Goal: Transaction & Acquisition: Purchase product/service

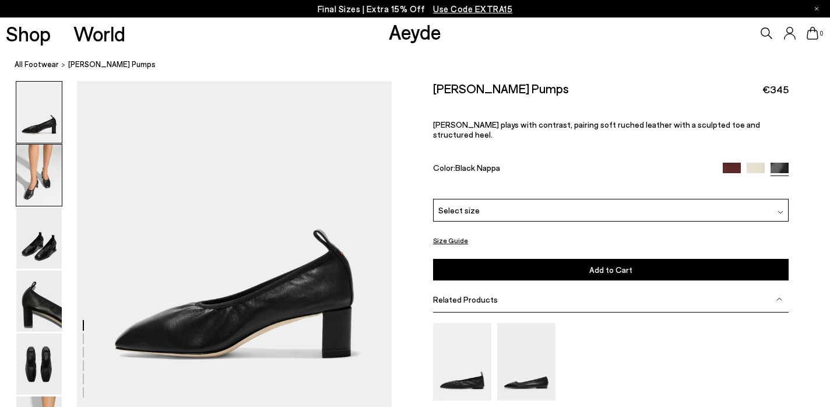
click at [45, 161] on img at bounding box center [38, 175] width 45 height 61
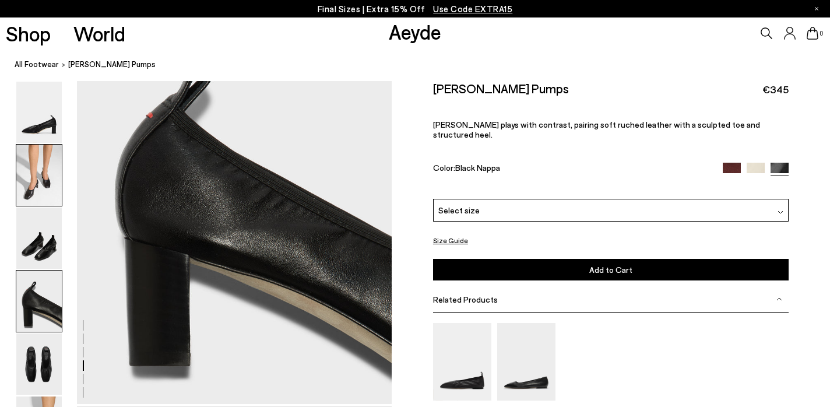
scroll to position [1263, 0]
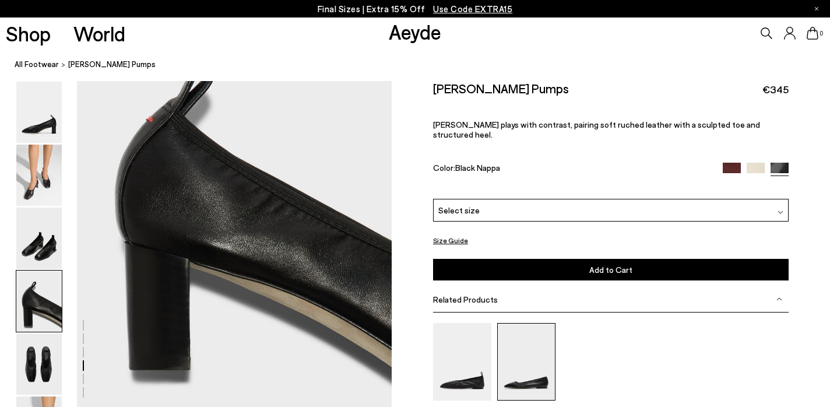
click at [515, 339] on img at bounding box center [526, 361] width 58 height 78
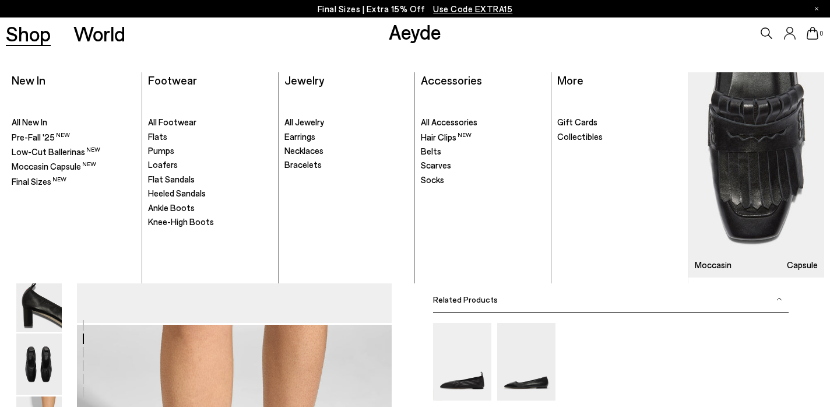
scroll to position [0, 0]
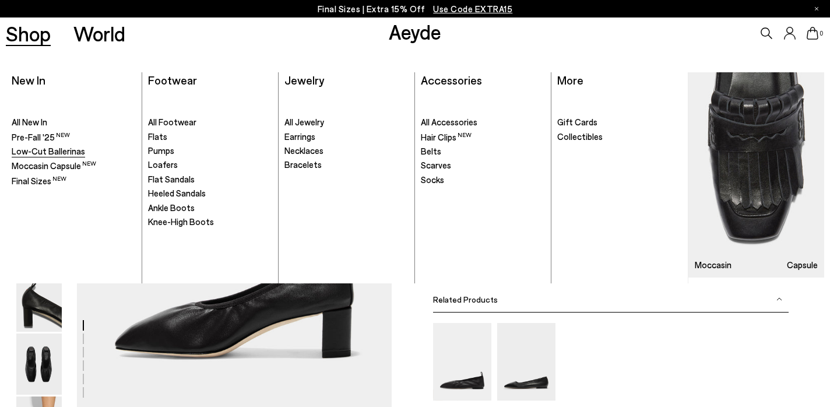
click at [45, 155] on span "Low-Cut Ballerinas" at bounding box center [48, 151] width 73 height 10
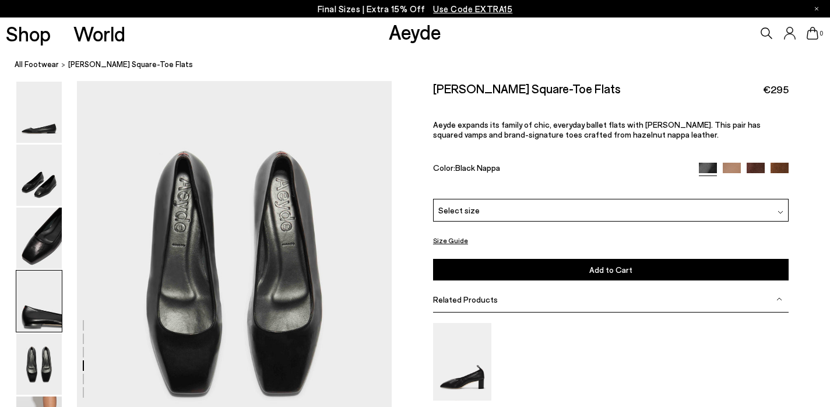
scroll to position [1478, 0]
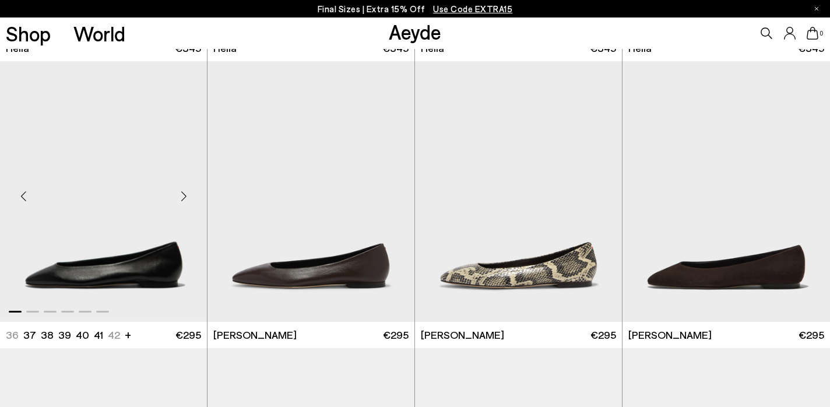
scroll to position [980, 0]
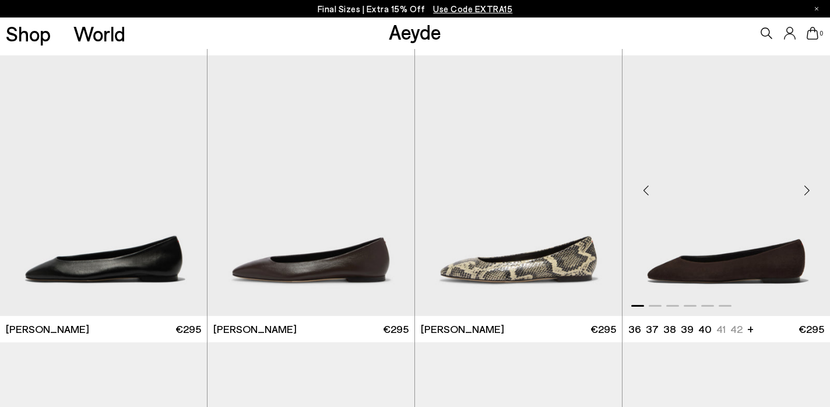
click at [740, 205] on img "1 / 6" at bounding box center [727, 185] width 208 height 260
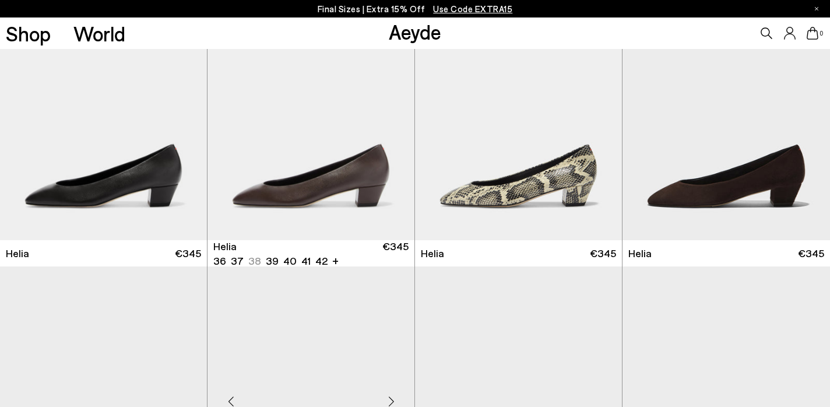
scroll to position [757, 0]
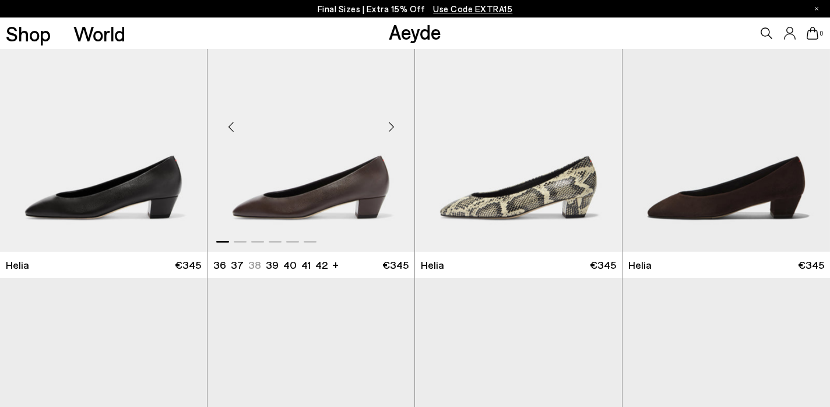
click at [326, 187] on img "1 / 6" at bounding box center [311, 122] width 207 height 260
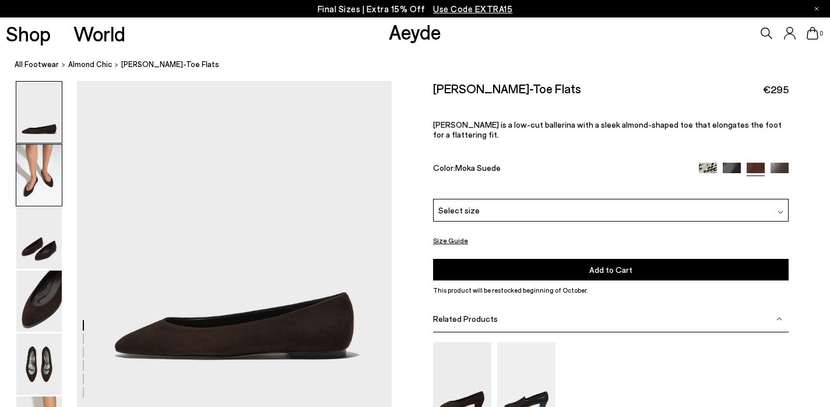
click at [39, 174] on img at bounding box center [38, 175] width 45 height 61
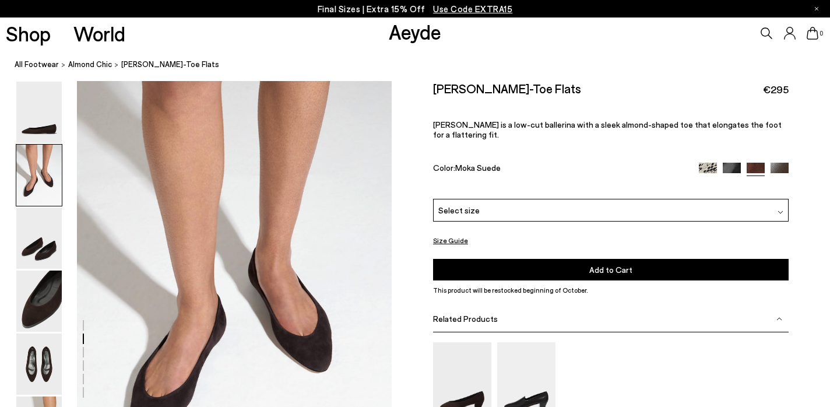
scroll to position [329, 0]
click at [46, 239] on img at bounding box center [38, 238] width 45 height 61
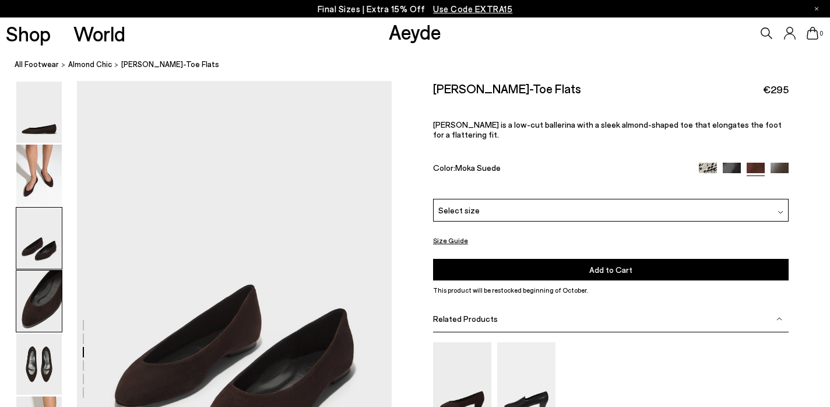
click at [52, 289] on img at bounding box center [38, 301] width 45 height 61
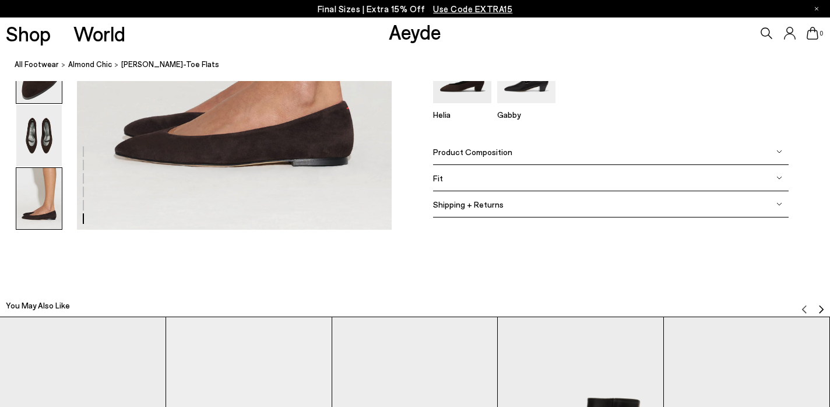
scroll to position [2281, 0]
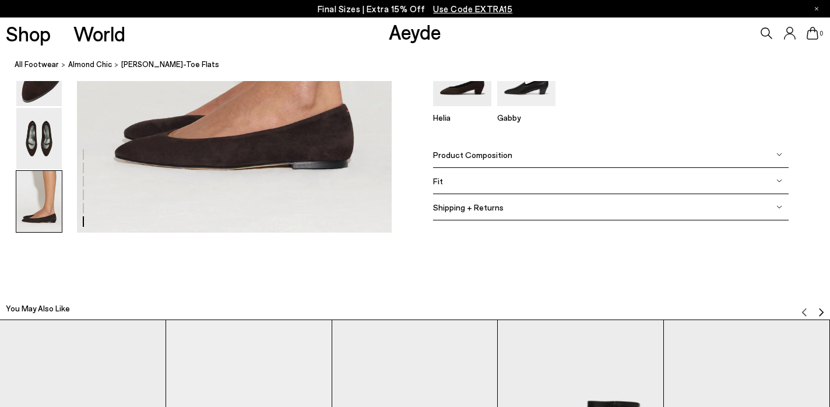
click at [47, 202] on img at bounding box center [38, 201] width 45 height 61
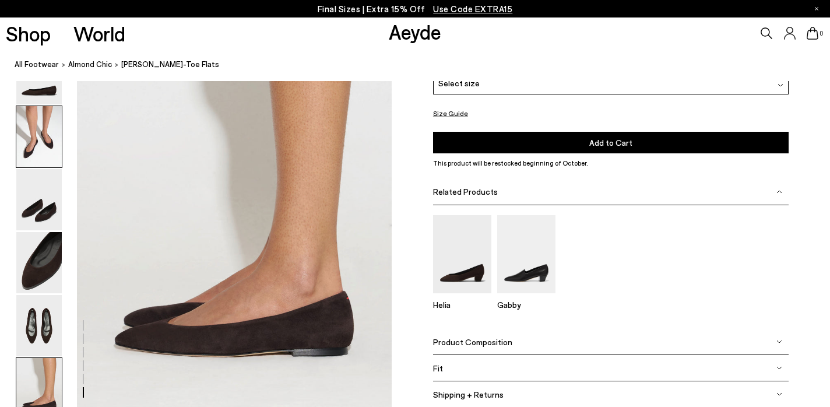
click at [34, 143] on img at bounding box center [38, 136] width 45 height 61
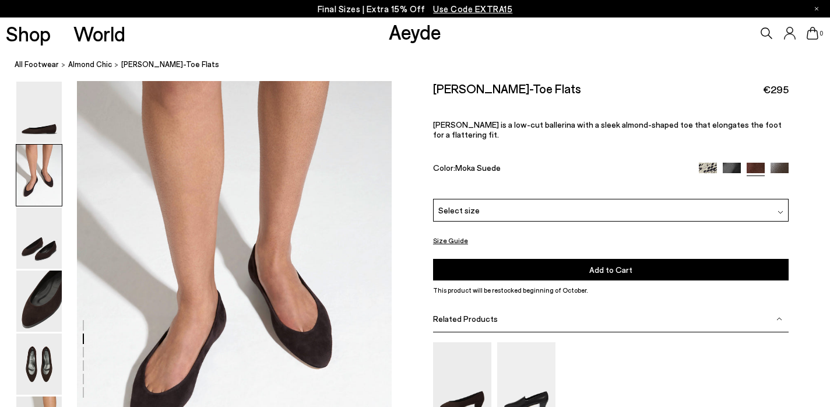
scroll to position [329, 0]
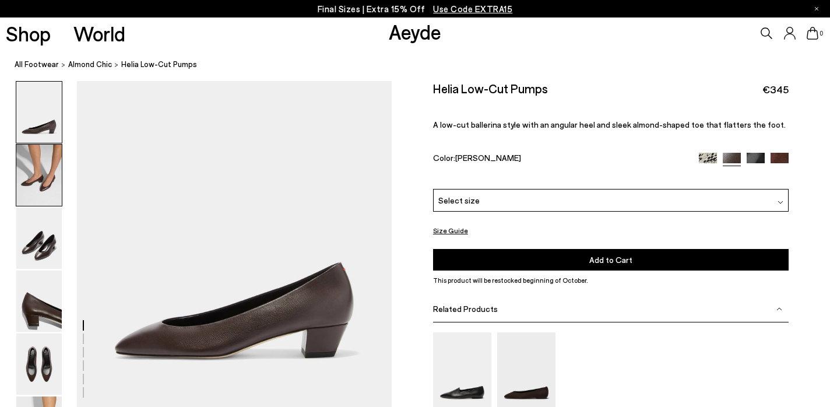
click at [41, 167] on img at bounding box center [38, 175] width 45 height 61
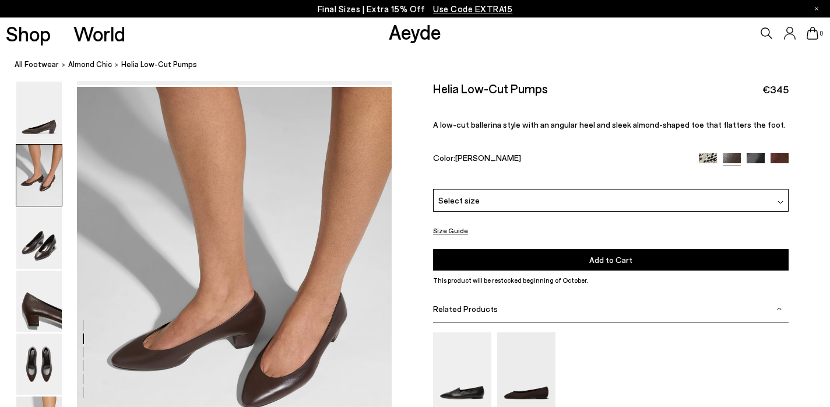
scroll to position [329, 0]
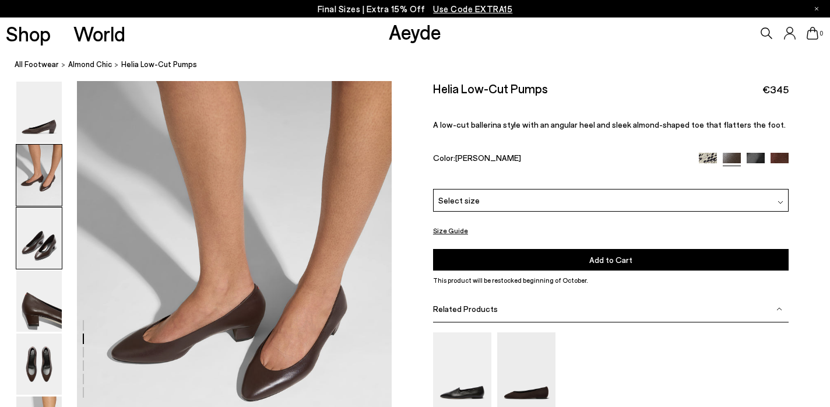
click at [39, 244] on img at bounding box center [38, 238] width 45 height 61
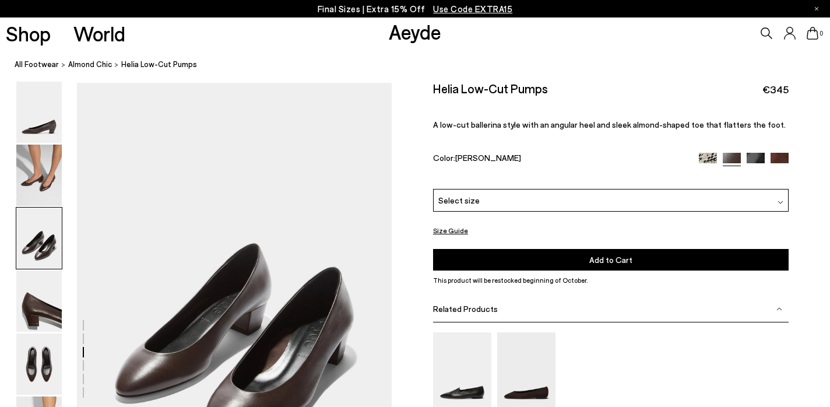
scroll to position [750, 0]
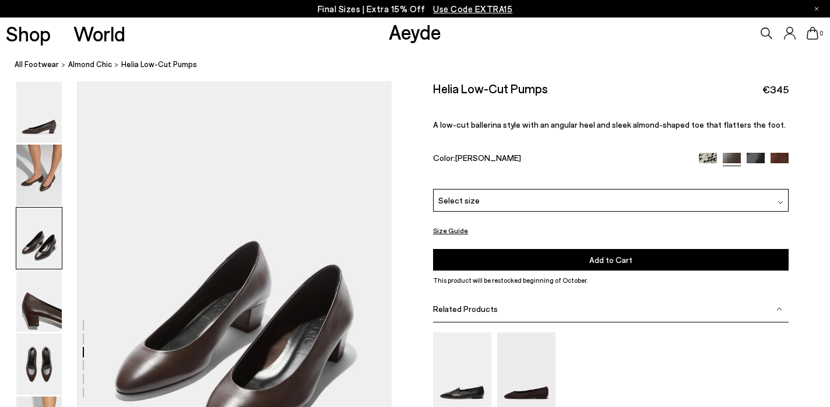
click at [397, 8] on p "Final Sizes | Extra 15% Off Use Code EXTRA15" at bounding box center [415, 9] width 195 height 15
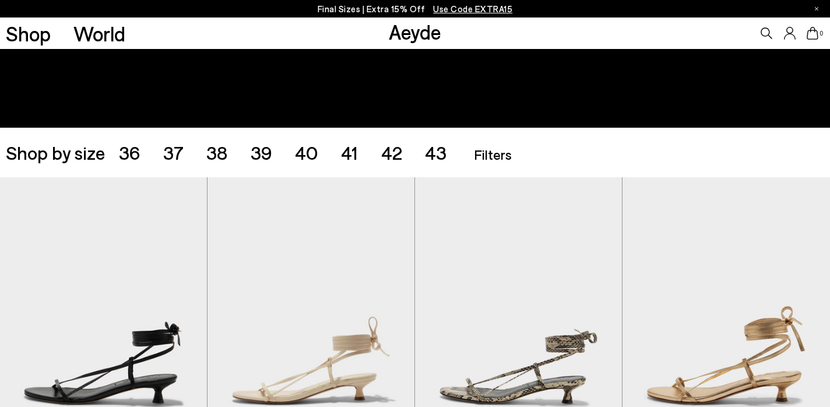
scroll to position [234, 0]
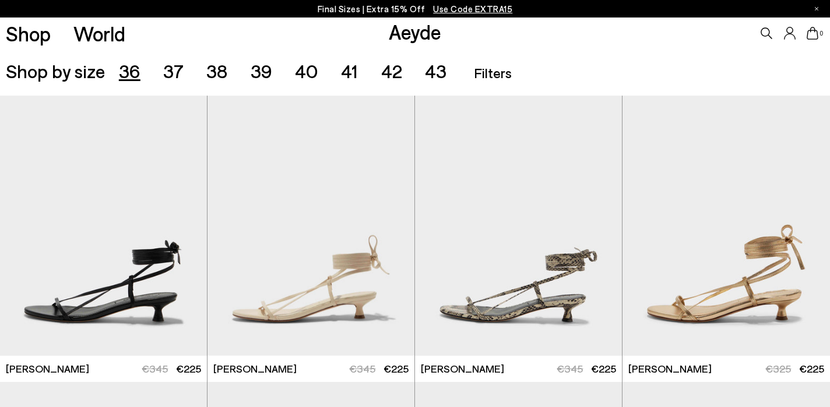
click at [129, 68] on span "36" at bounding box center [130, 70] width 22 height 22
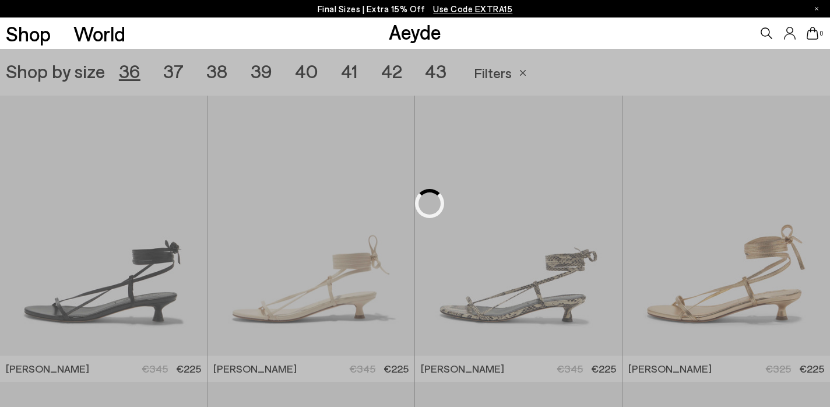
scroll to position [232, 0]
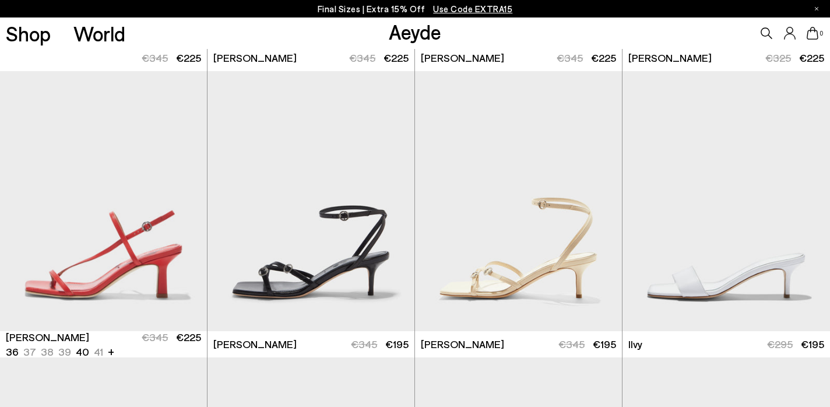
scroll to position [546, 0]
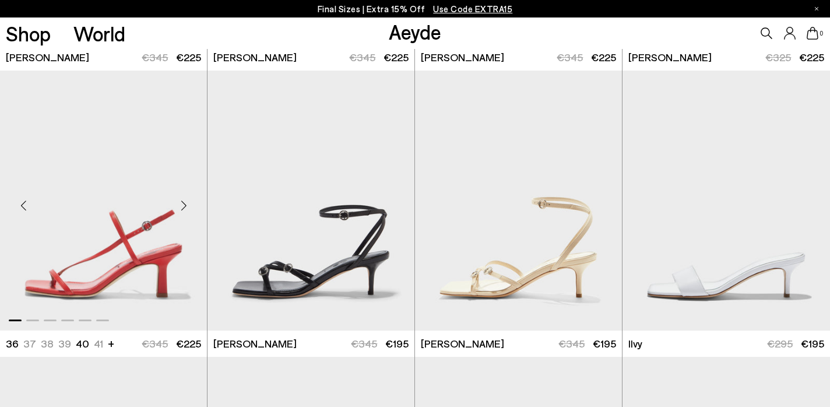
click at [182, 206] on div "Next slide" at bounding box center [183, 205] width 35 height 35
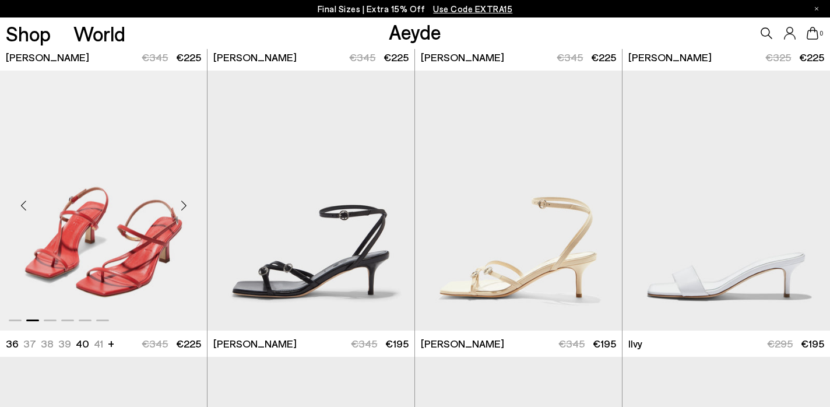
click at [182, 206] on div "Next slide" at bounding box center [183, 205] width 35 height 35
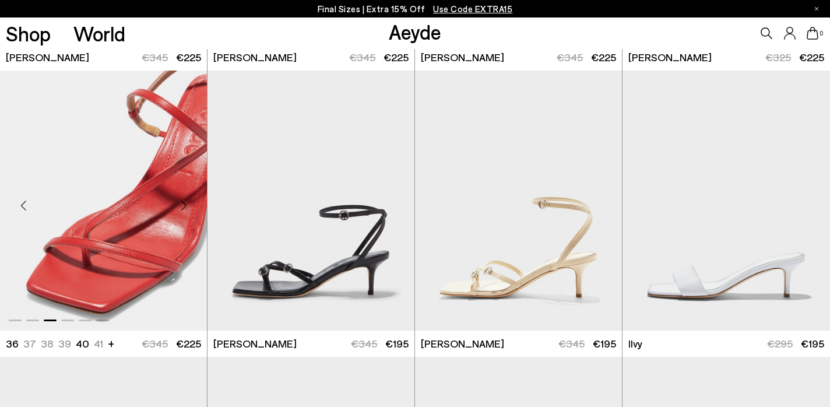
click at [182, 206] on div "Next slide" at bounding box center [183, 205] width 35 height 35
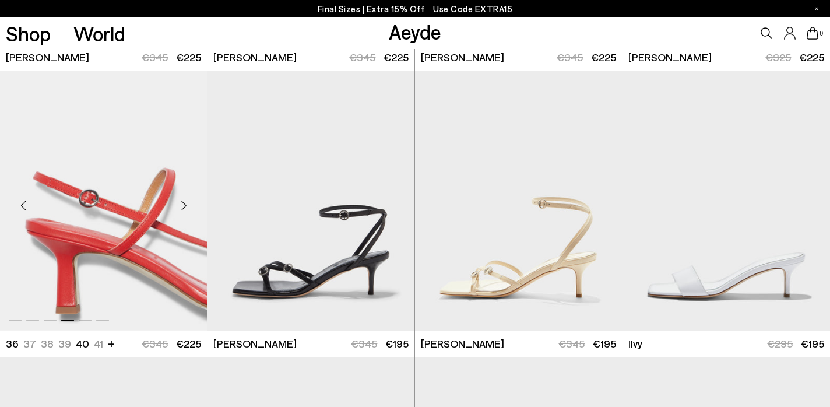
click at [186, 206] on div "Next slide" at bounding box center [183, 205] width 35 height 35
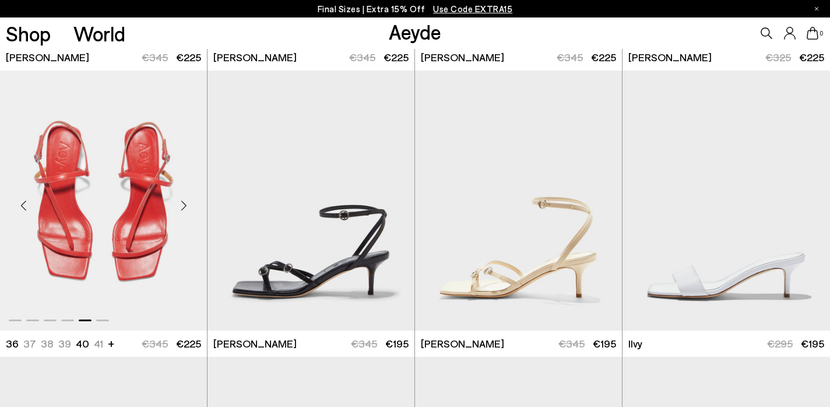
click at [186, 206] on div "Next slide" at bounding box center [183, 205] width 35 height 35
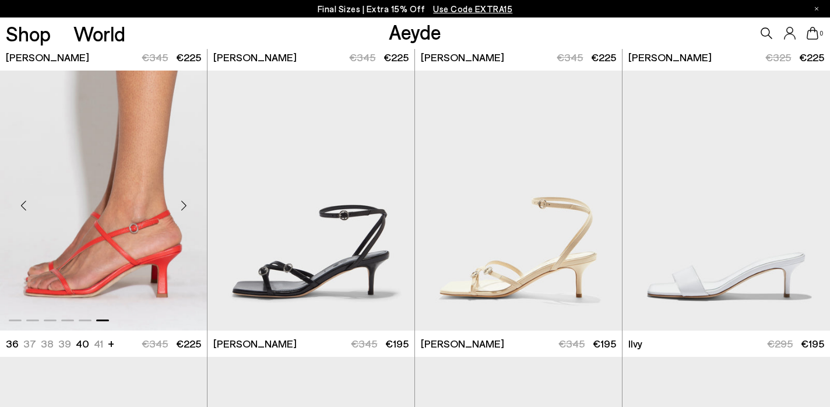
click at [186, 206] on div "Next slide" at bounding box center [183, 205] width 35 height 35
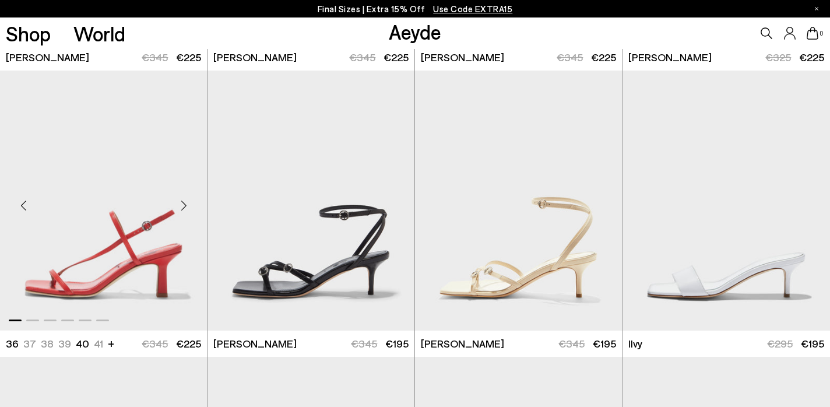
click at [186, 206] on div "Next slide" at bounding box center [183, 205] width 35 height 35
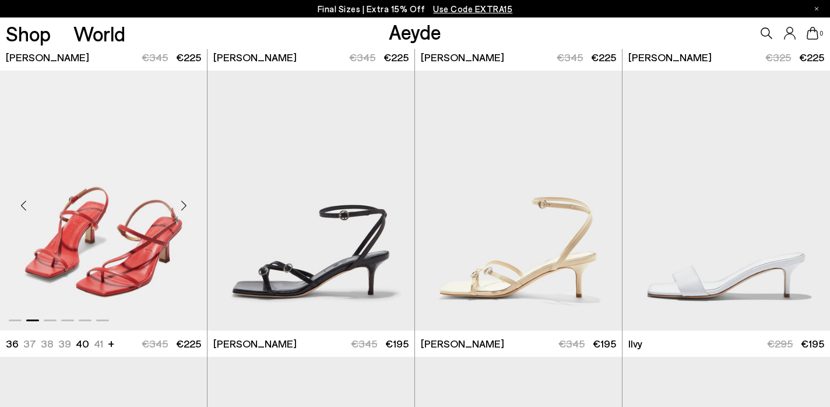
click at [186, 206] on div "Next slide" at bounding box center [183, 205] width 35 height 35
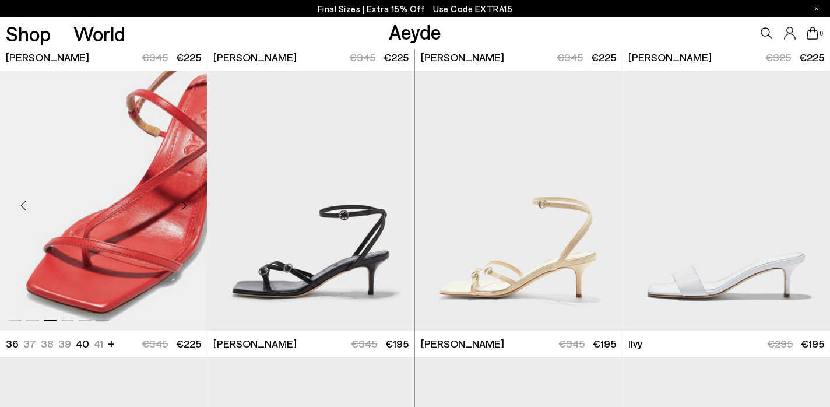
click at [186, 206] on div "Next slide" at bounding box center [183, 205] width 35 height 35
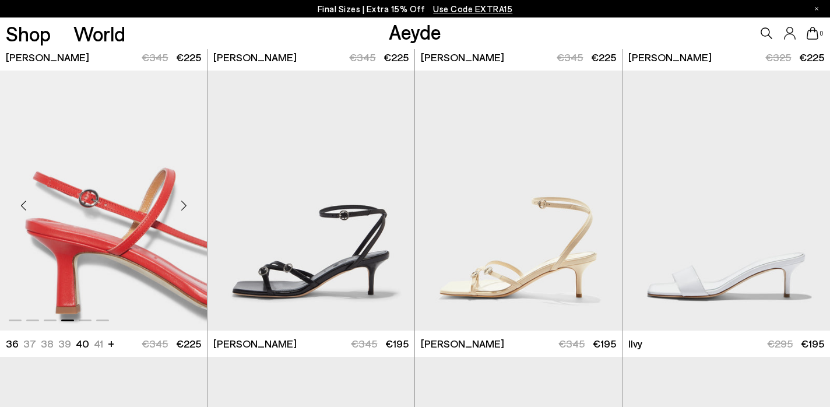
click at [186, 206] on div "Next slide" at bounding box center [183, 205] width 35 height 35
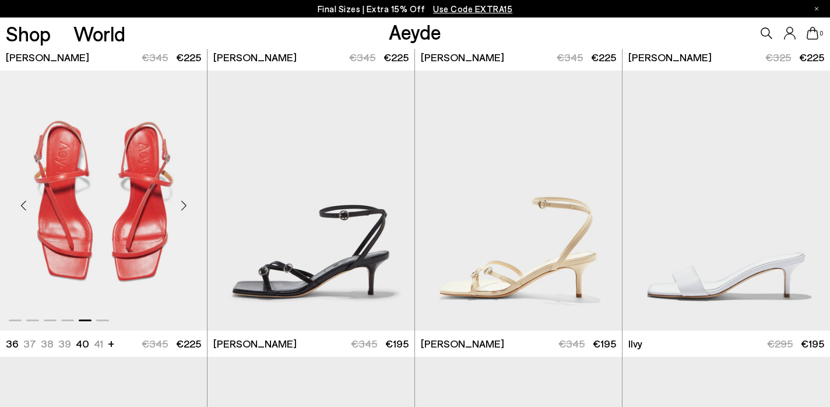
click at [186, 206] on div "Next slide" at bounding box center [183, 205] width 35 height 35
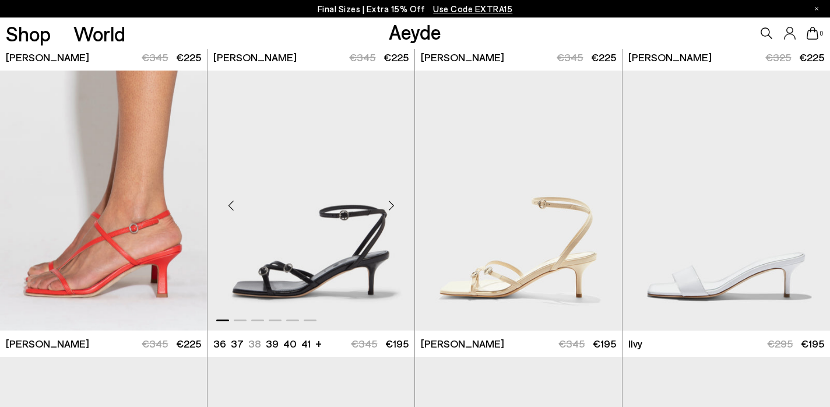
click at [394, 200] on div "Next slide" at bounding box center [391, 205] width 35 height 35
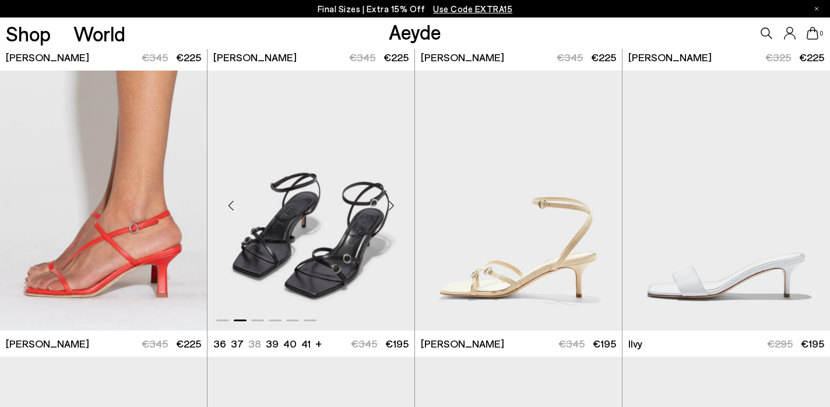
click at [394, 200] on div "Next slide" at bounding box center [391, 205] width 35 height 35
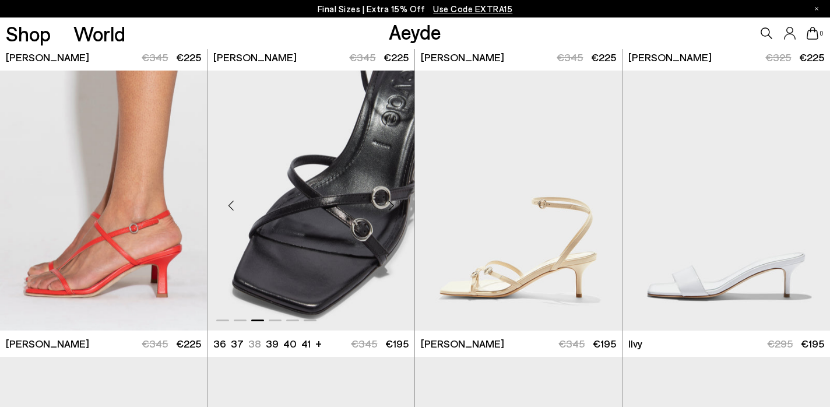
click at [394, 200] on div "Next slide" at bounding box center [391, 205] width 35 height 35
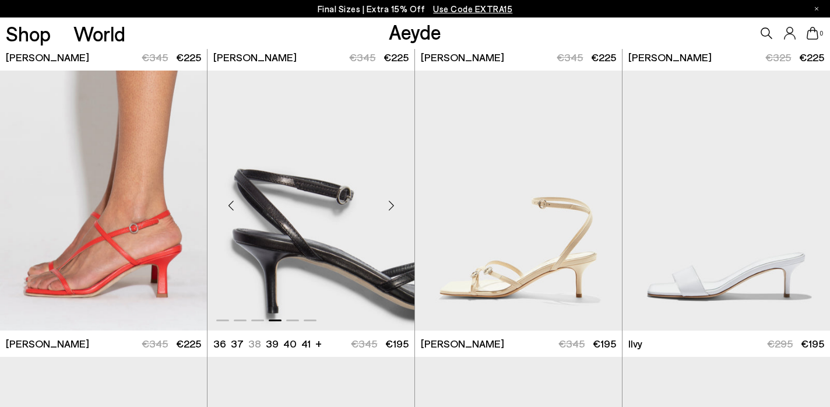
click at [394, 200] on div "Next slide" at bounding box center [391, 205] width 35 height 35
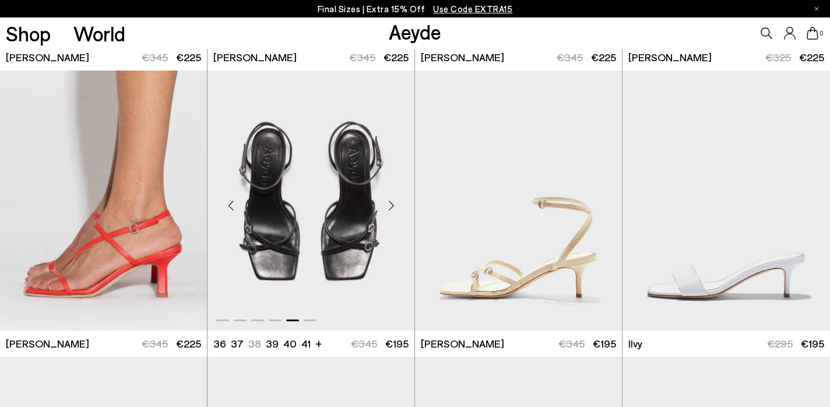
click at [394, 200] on div "Next slide" at bounding box center [391, 205] width 35 height 35
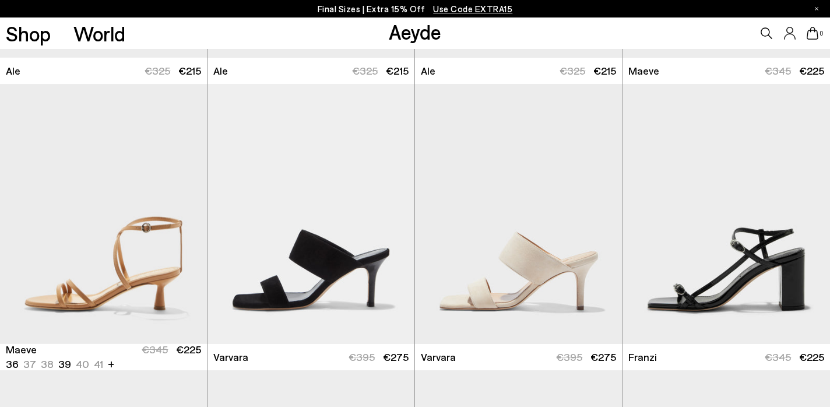
scroll to position [1696, 0]
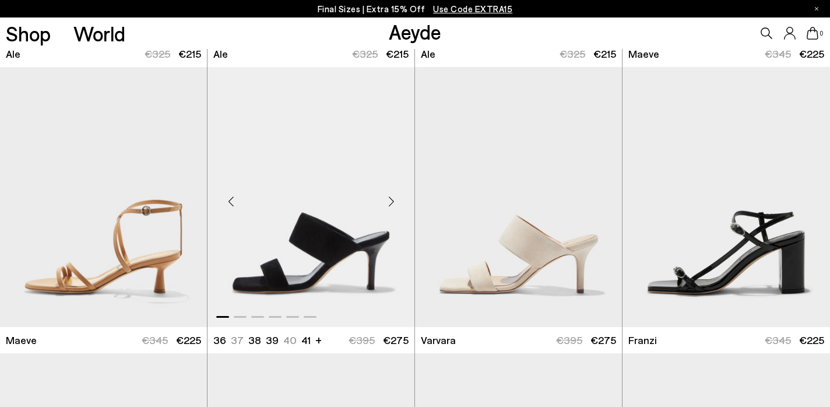
click at [393, 203] on div "Next slide" at bounding box center [391, 201] width 35 height 35
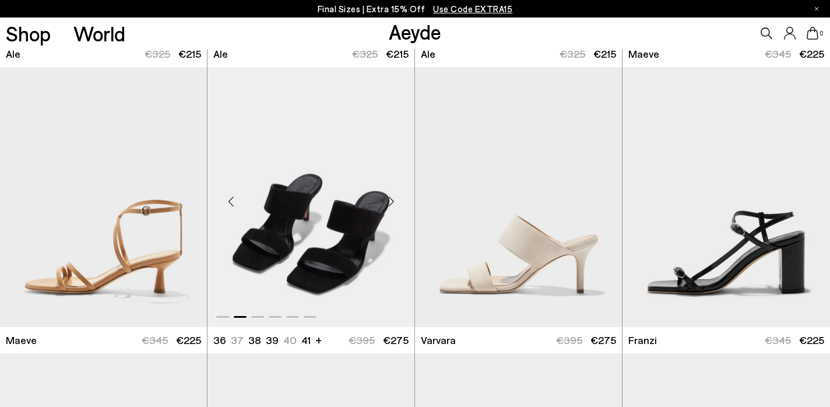
click at [393, 203] on div "Next slide" at bounding box center [391, 201] width 35 height 35
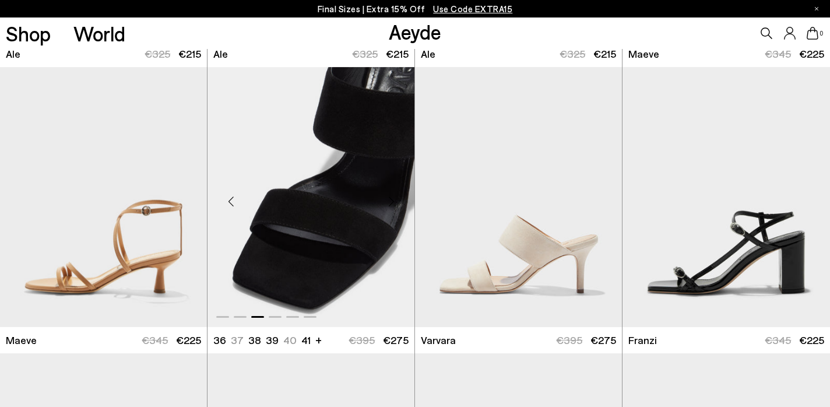
click at [393, 203] on div "Next slide" at bounding box center [391, 201] width 35 height 35
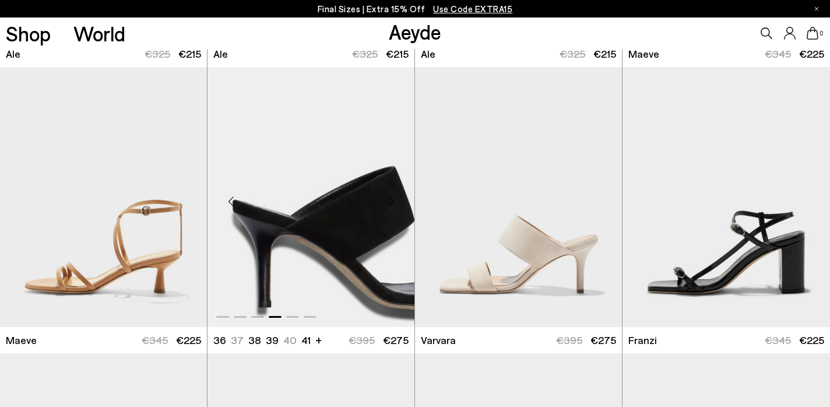
click at [393, 203] on div "Next slide" at bounding box center [391, 201] width 35 height 35
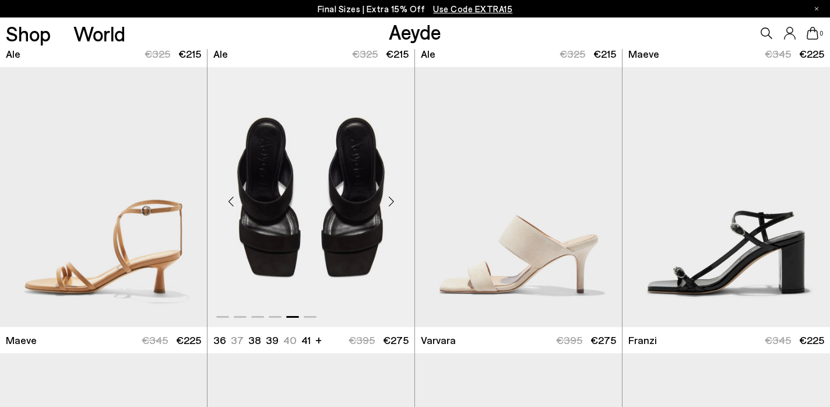
click at [393, 203] on div "Next slide" at bounding box center [391, 201] width 35 height 35
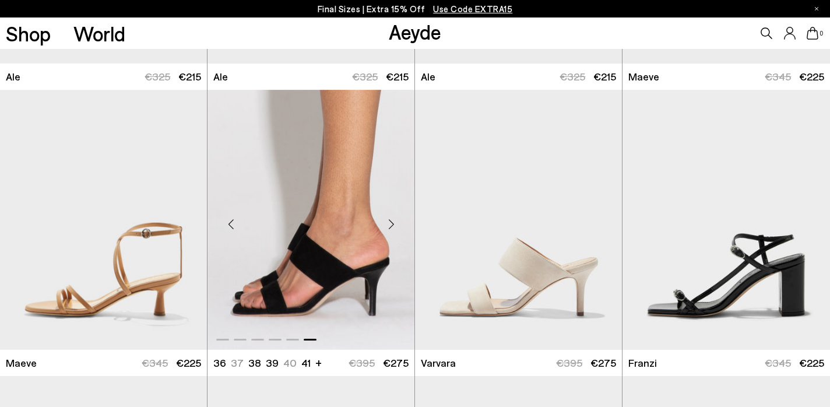
scroll to position [1675, 0]
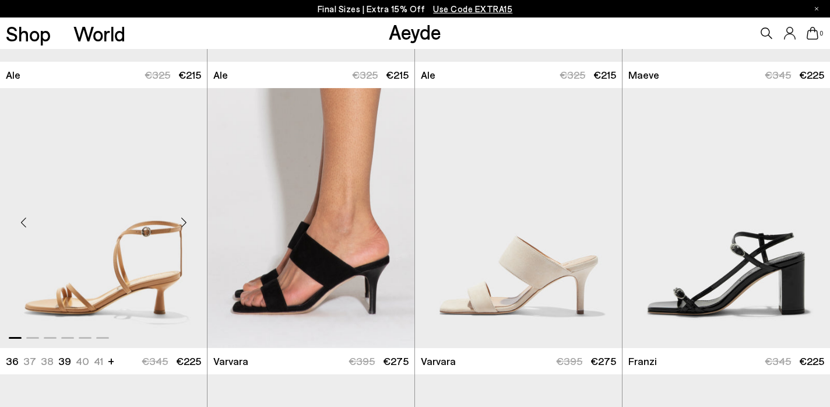
click at [185, 222] on div "Next slide" at bounding box center [183, 222] width 35 height 35
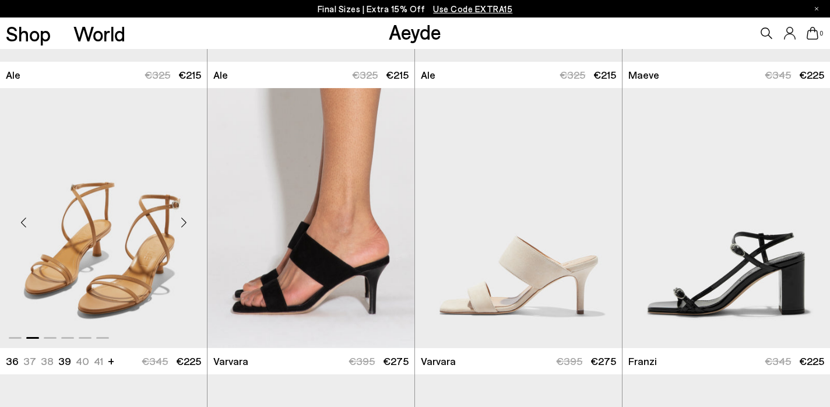
click at [185, 222] on div "Next slide" at bounding box center [183, 222] width 35 height 35
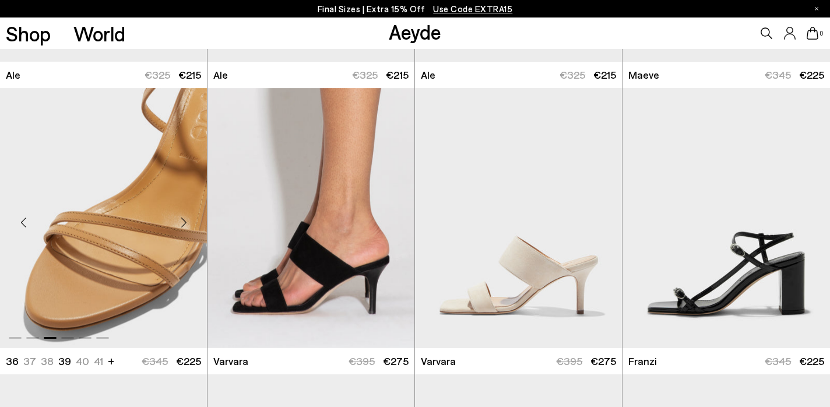
click at [185, 222] on div "Next slide" at bounding box center [183, 222] width 35 height 35
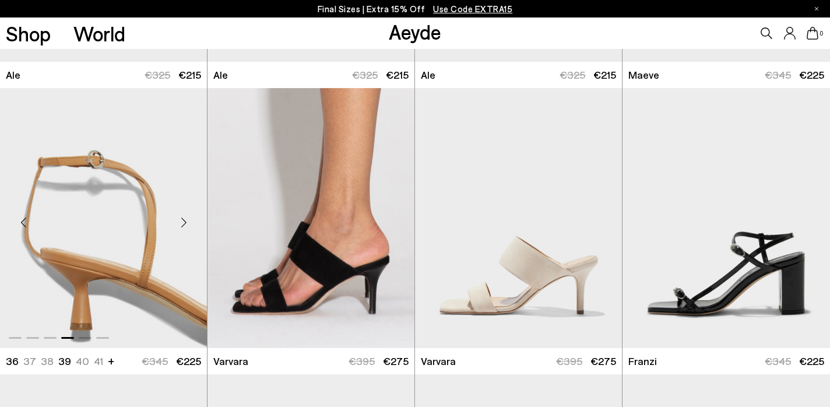
click at [185, 222] on div "Next slide" at bounding box center [183, 222] width 35 height 35
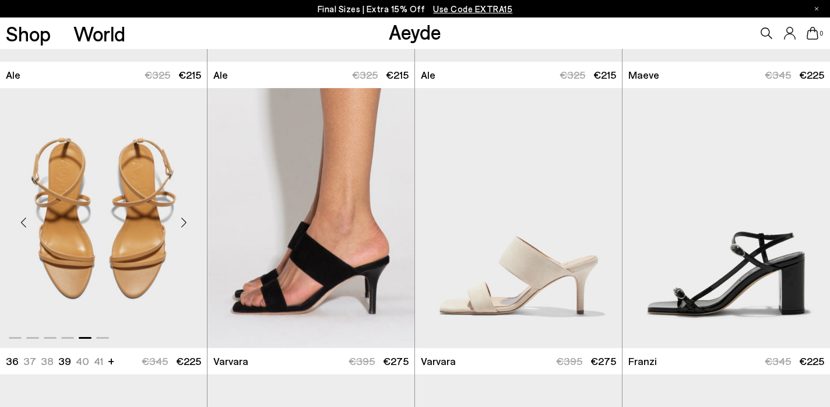
click at [185, 222] on div "Next slide" at bounding box center [183, 222] width 35 height 35
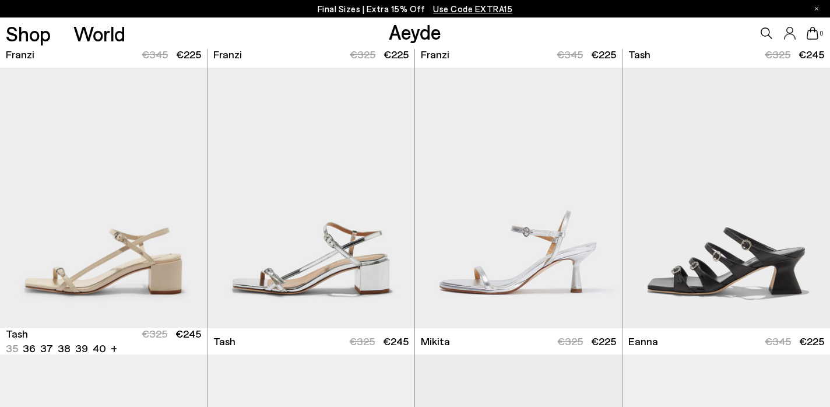
scroll to position [2270, 0]
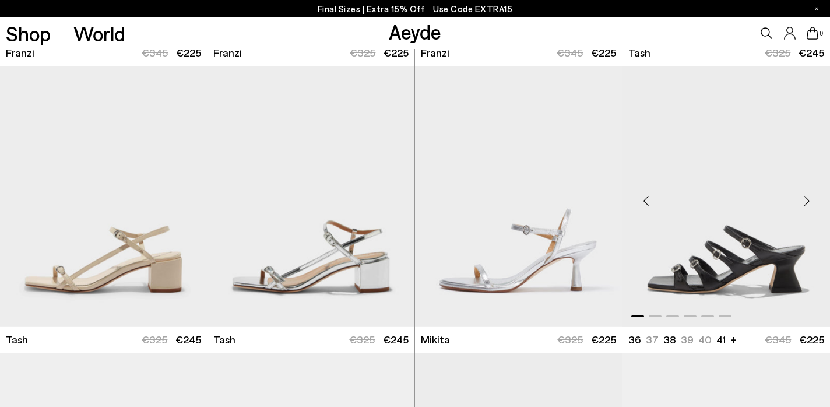
click at [804, 199] on div "Next slide" at bounding box center [807, 200] width 35 height 35
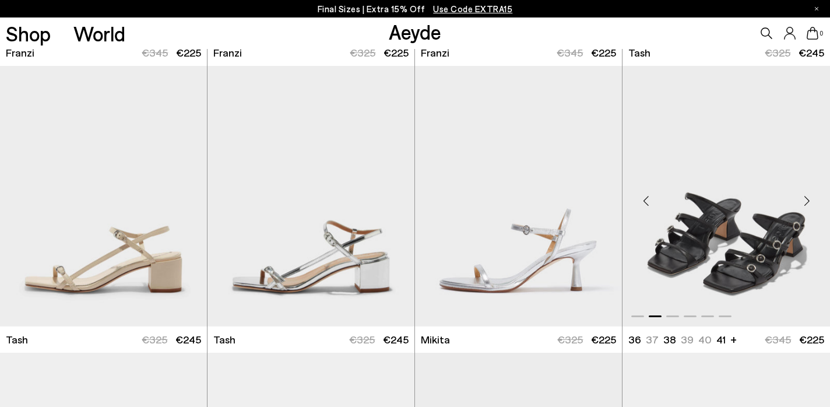
click at [804, 199] on div "Next slide" at bounding box center [807, 200] width 35 height 35
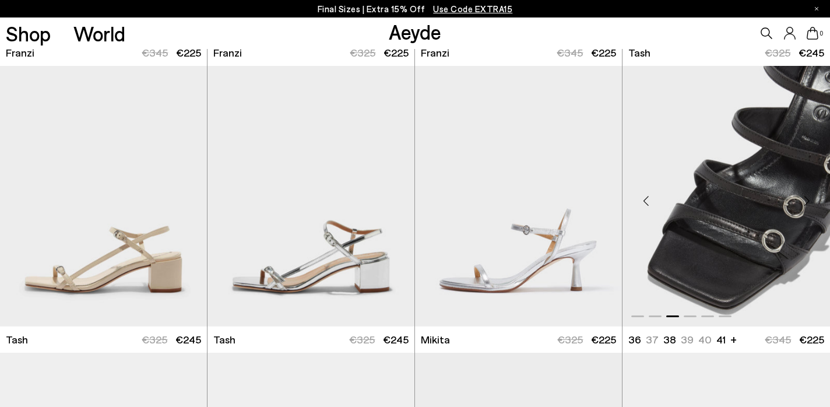
click at [804, 199] on div "Next slide" at bounding box center [807, 200] width 35 height 35
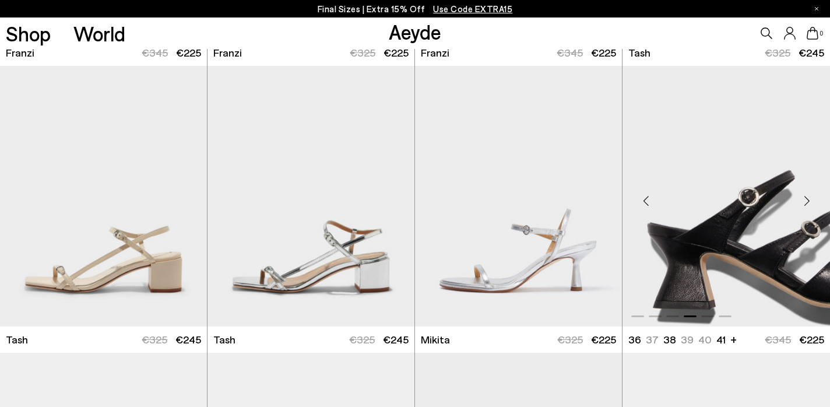
click at [804, 199] on div "Next slide" at bounding box center [807, 200] width 35 height 35
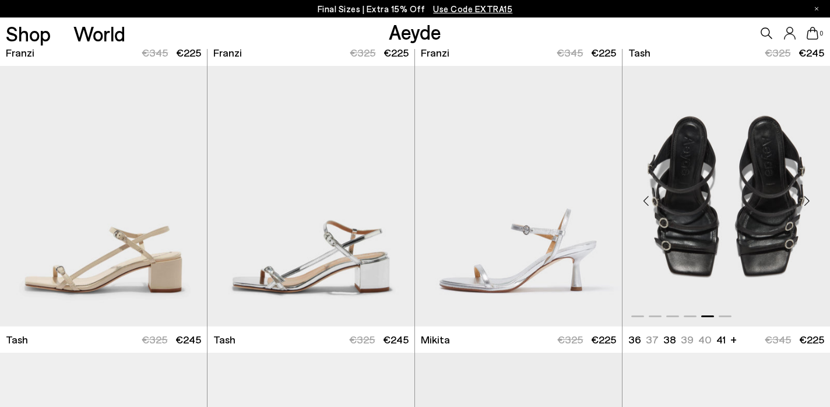
click at [804, 199] on div "Next slide" at bounding box center [807, 200] width 35 height 35
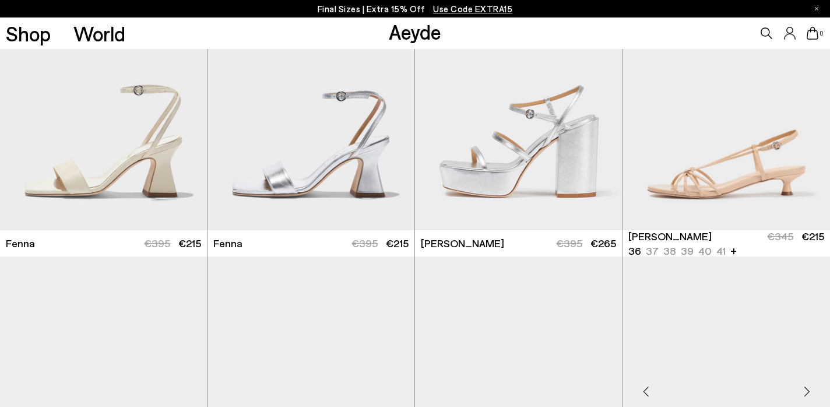
scroll to position [2938, 0]
click at [804, 110] on div "Next slide" at bounding box center [807, 105] width 35 height 35
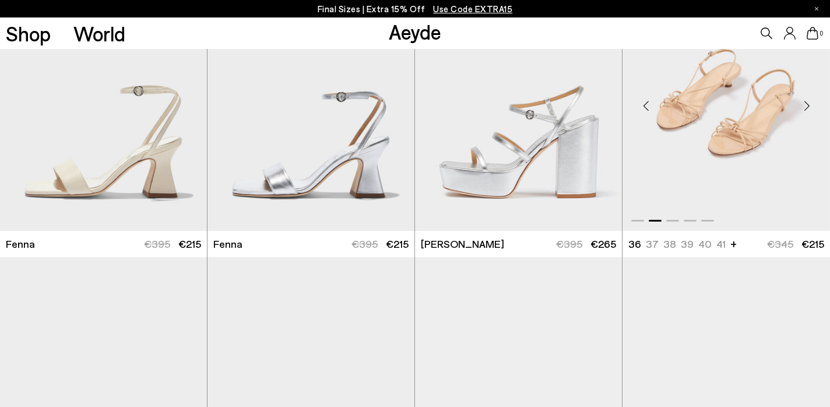
click at [804, 110] on div "Next slide" at bounding box center [807, 105] width 35 height 35
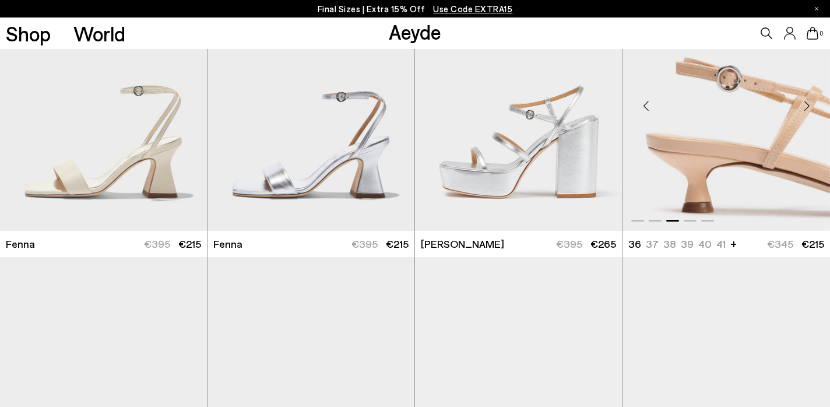
click at [804, 110] on div "Next slide" at bounding box center [807, 105] width 35 height 35
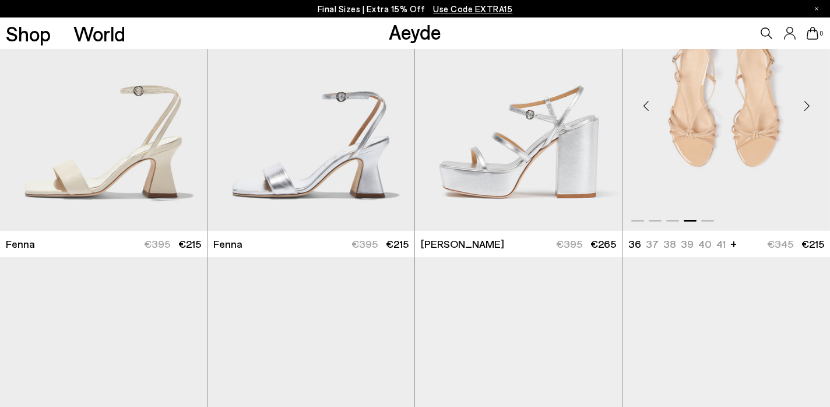
click at [804, 110] on div "Next slide" at bounding box center [807, 105] width 35 height 35
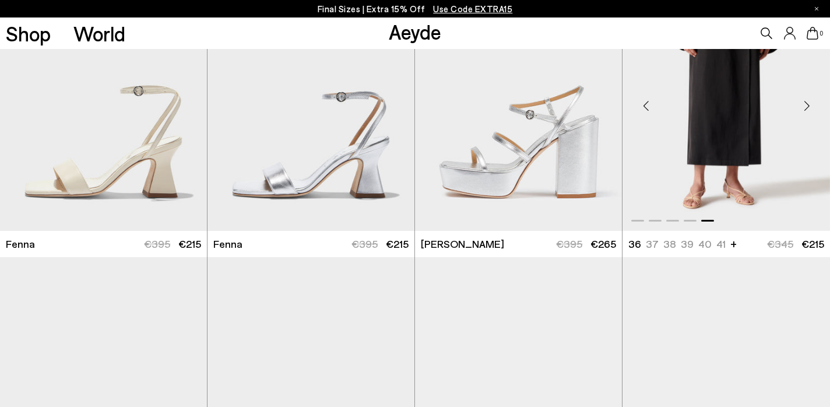
click at [804, 110] on div "Next slide" at bounding box center [807, 105] width 35 height 35
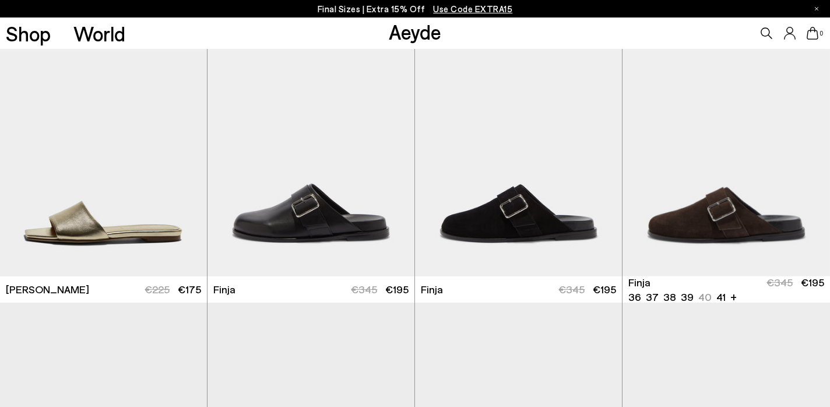
scroll to position [3476, 0]
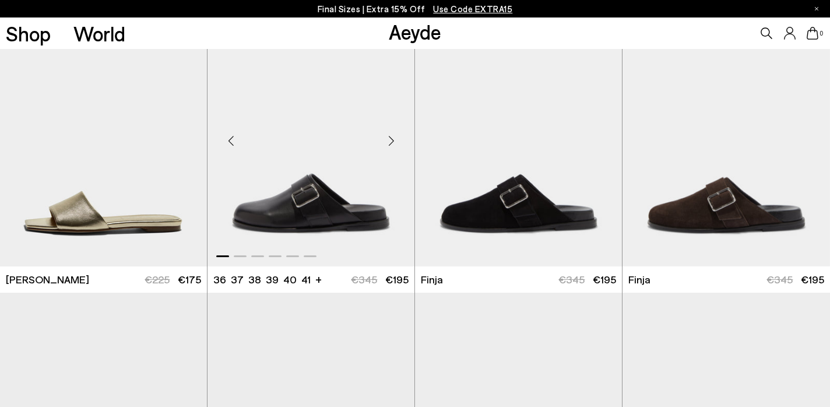
click at [390, 139] on div "Next slide" at bounding box center [391, 141] width 35 height 35
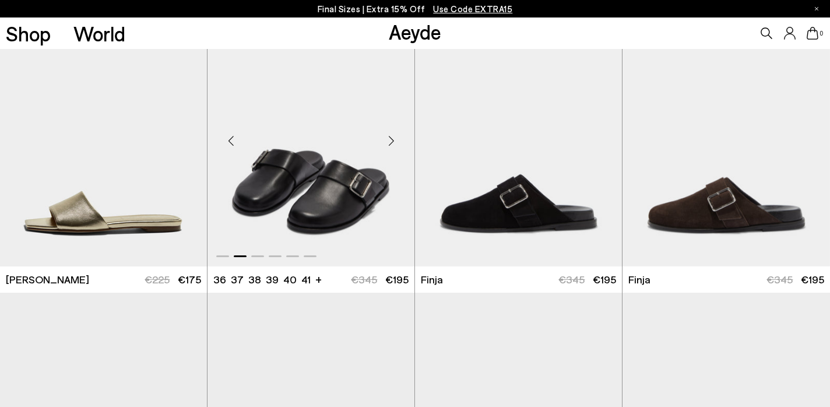
click at [390, 139] on div "Next slide" at bounding box center [391, 141] width 35 height 35
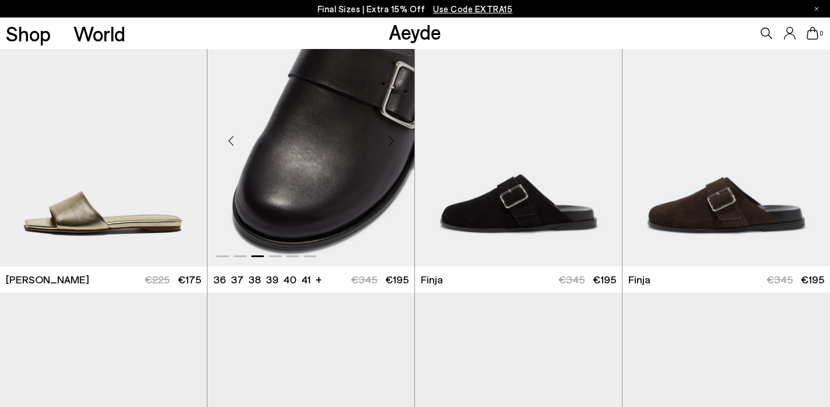
click at [390, 139] on div "Next slide" at bounding box center [391, 141] width 35 height 35
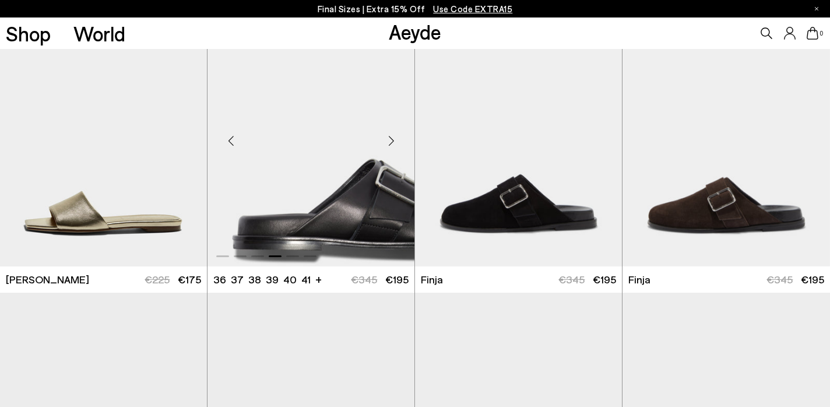
click at [390, 139] on div "Next slide" at bounding box center [391, 141] width 35 height 35
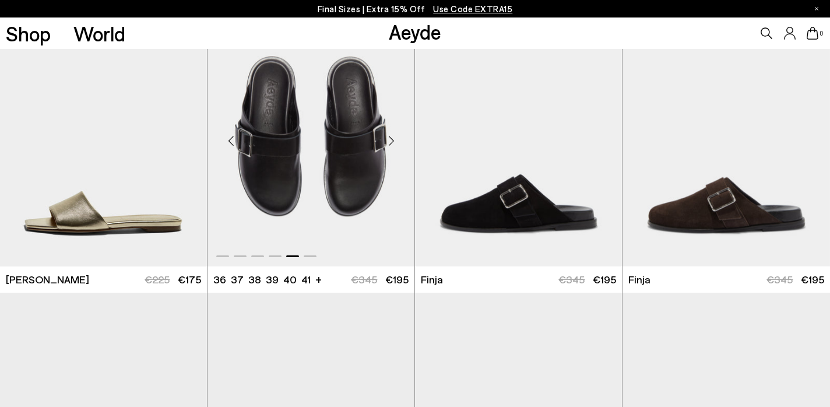
click at [390, 139] on div "Next slide" at bounding box center [391, 141] width 35 height 35
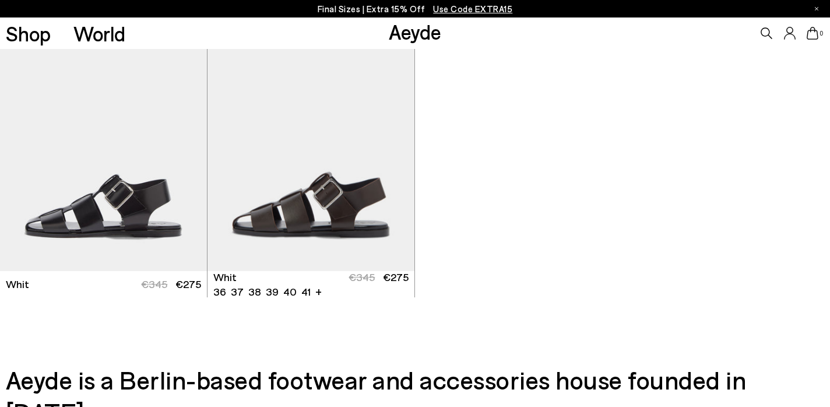
scroll to position [4328, 0]
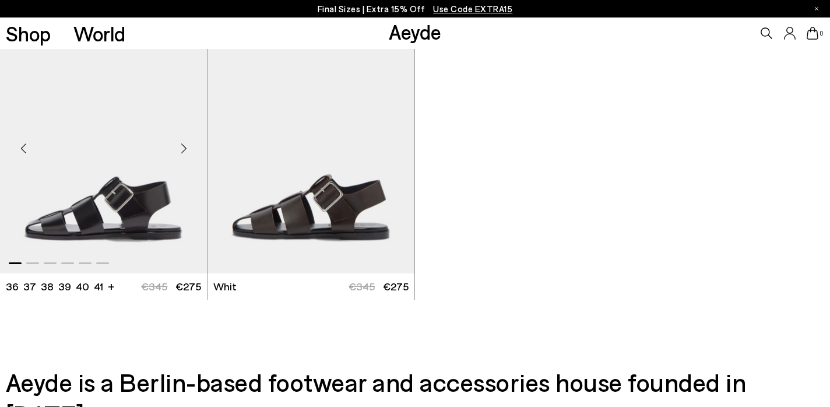
click at [184, 149] on div "Next slide" at bounding box center [183, 148] width 35 height 35
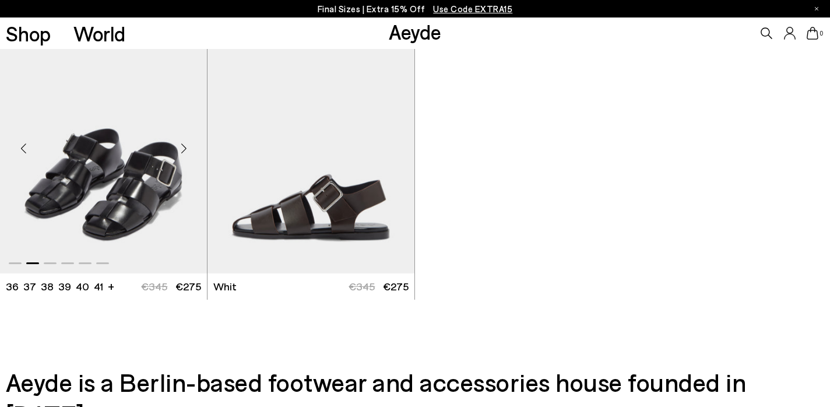
click at [184, 149] on div "Next slide" at bounding box center [183, 148] width 35 height 35
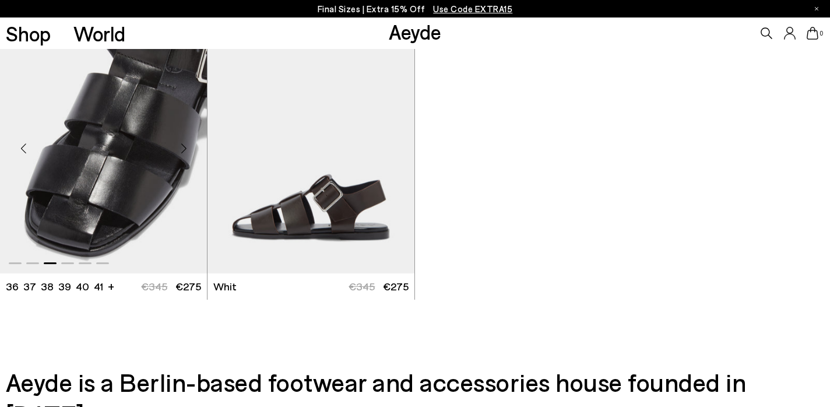
click at [184, 149] on div "Next slide" at bounding box center [183, 148] width 35 height 35
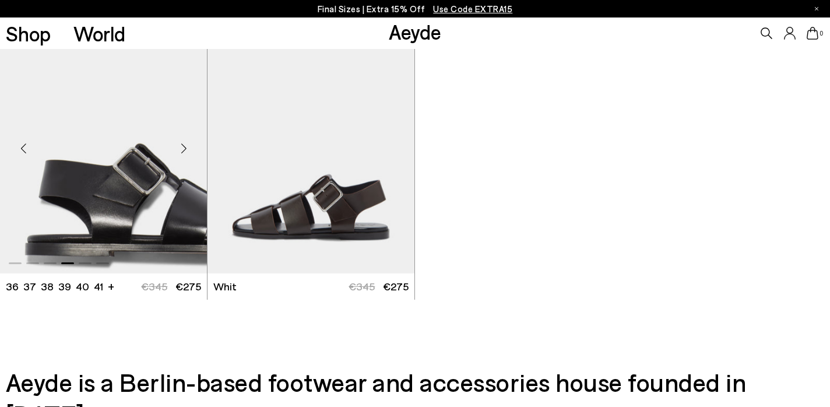
click at [184, 149] on div "Next slide" at bounding box center [183, 148] width 35 height 35
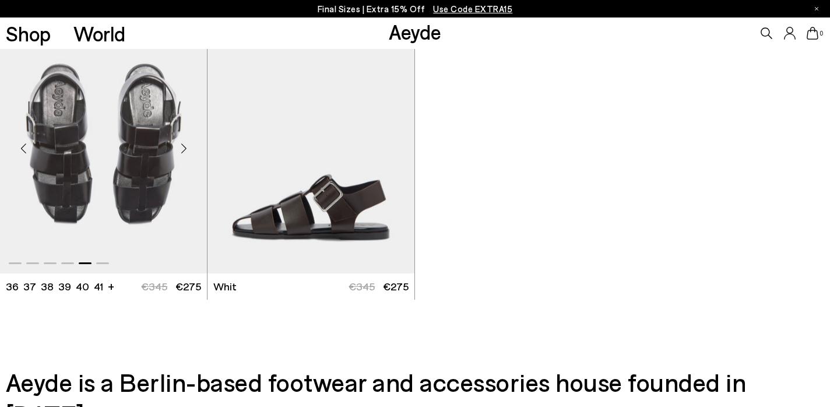
click at [184, 149] on div "Next slide" at bounding box center [183, 148] width 35 height 35
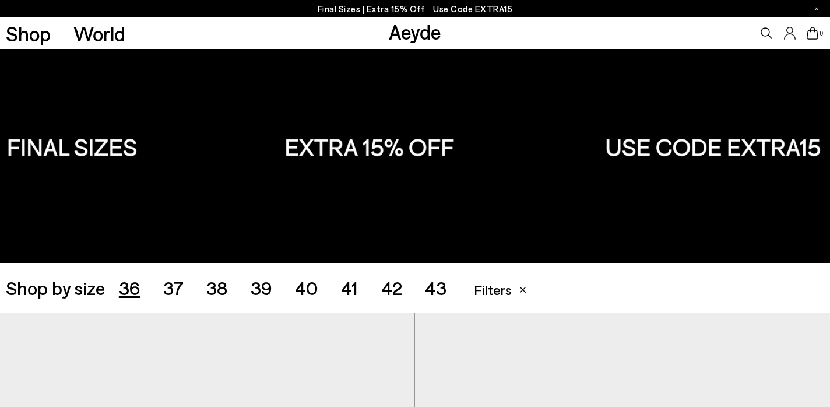
scroll to position [0, 0]
